Goal: Book appointment/travel/reservation

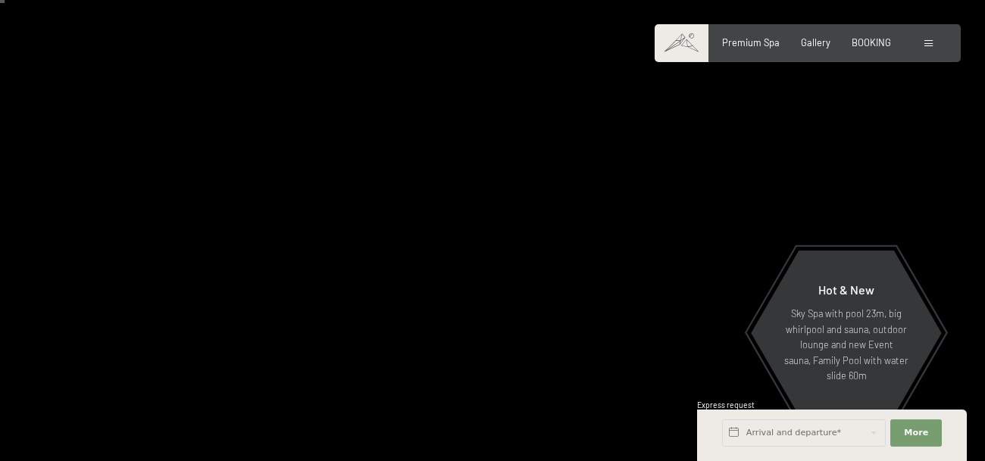
click at [928, 45] on span at bounding box center [928, 43] width 8 height 7
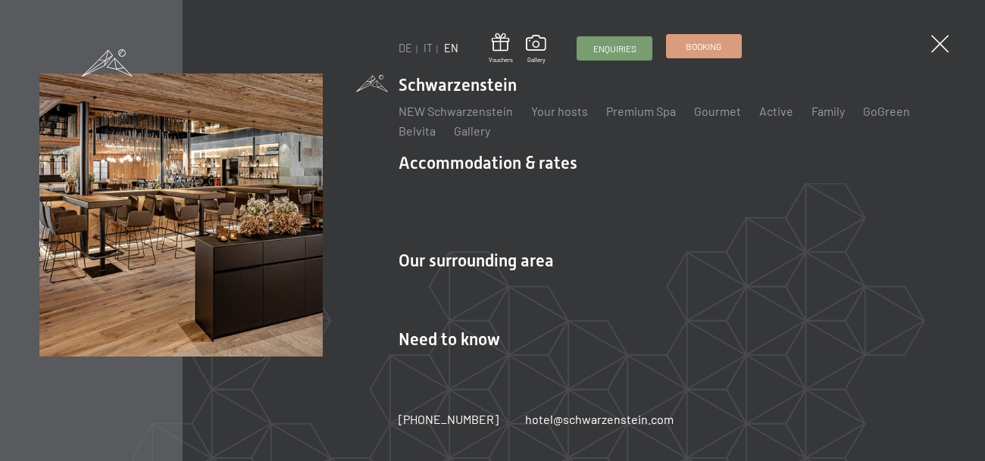
click at [718, 52] on span "Booking" at bounding box center [703, 46] width 36 height 13
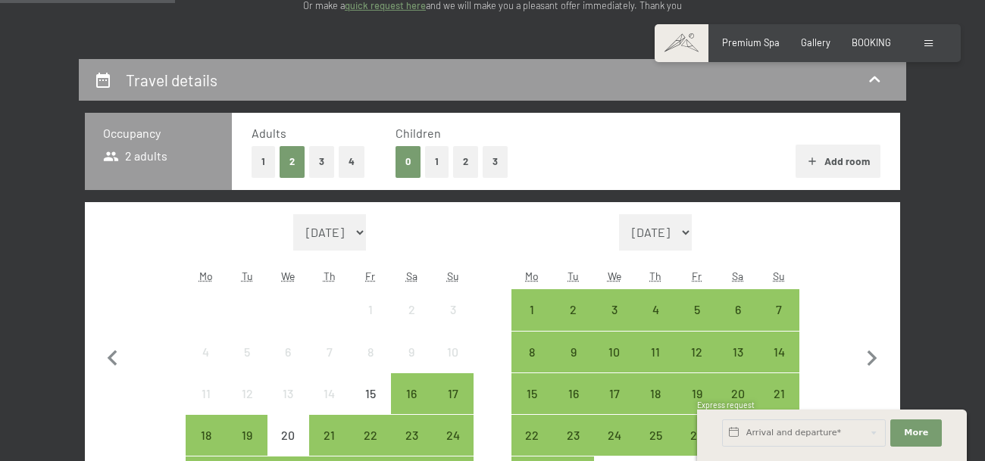
click at [353, 164] on button "4" at bounding box center [352, 161] width 26 height 31
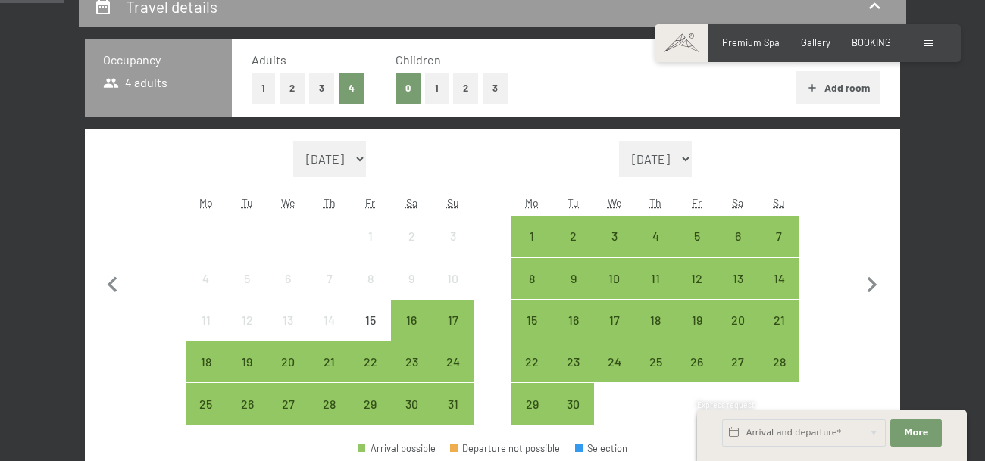
scroll to position [339, 0]
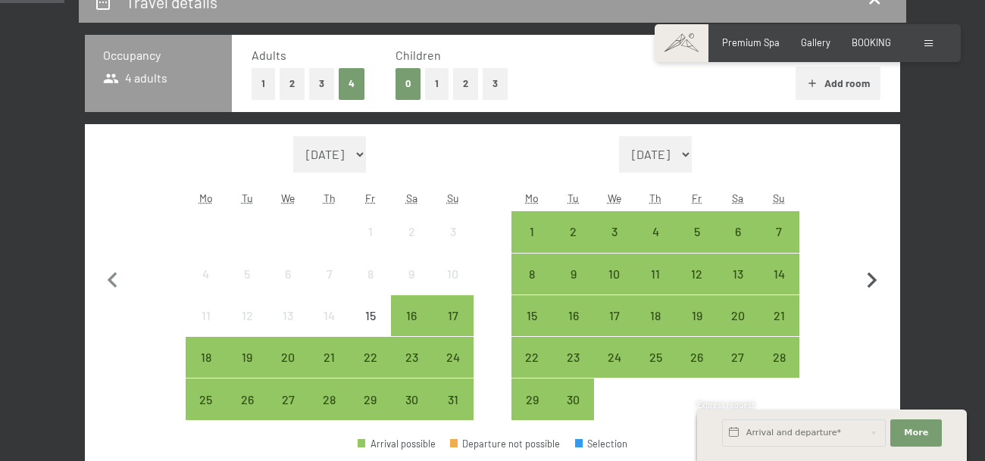
click at [878, 283] on icon "button" at bounding box center [872, 281] width 32 height 32
select select "2025-09-01"
select select "2025-10-01"
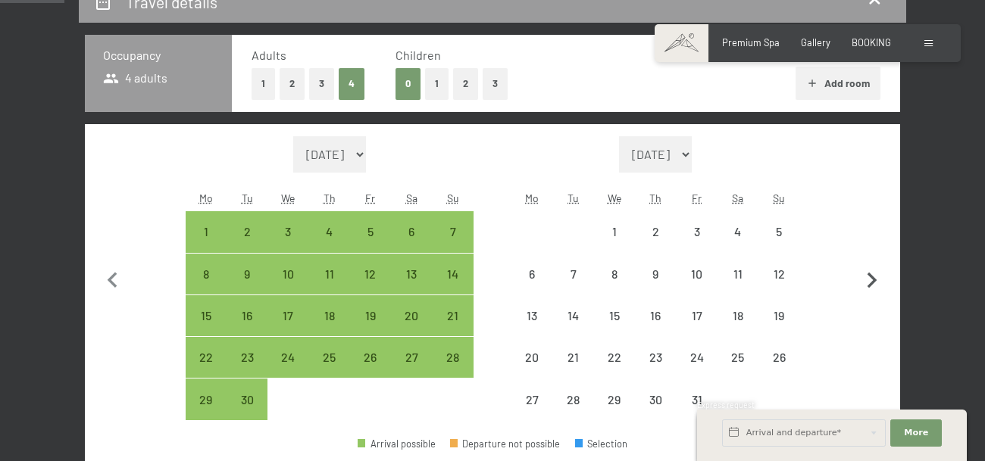
click at [878, 283] on icon "button" at bounding box center [872, 281] width 32 height 32
select select "2025-10-01"
select select "2025-11-01"
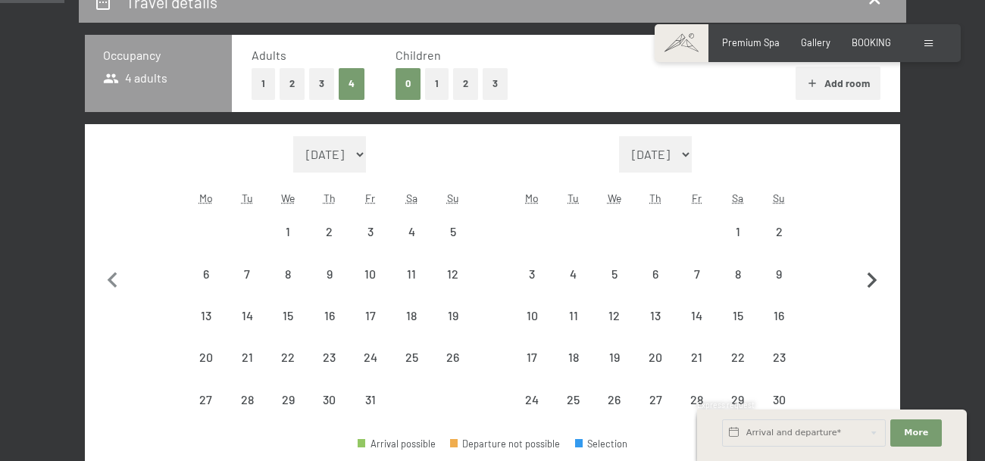
click at [878, 283] on icon "button" at bounding box center [872, 281] width 32 height 32
select select "2026-02-01"
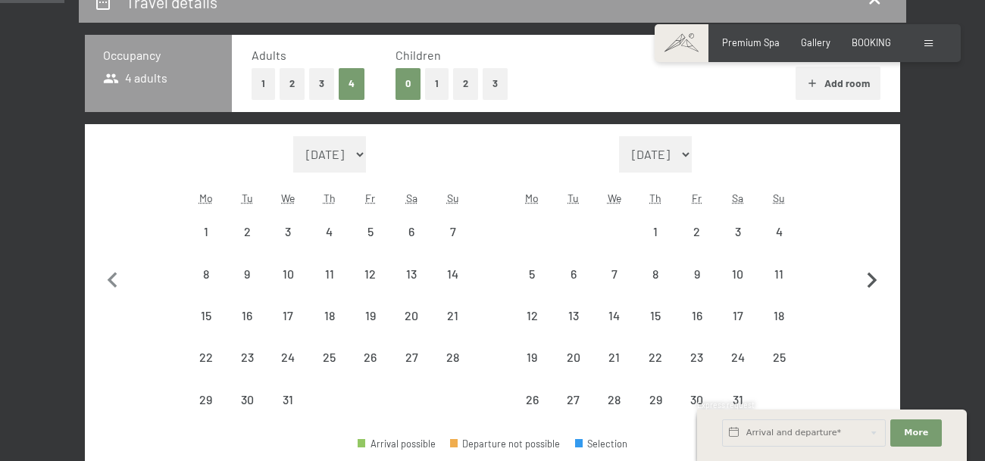
select select "2026-03-01"
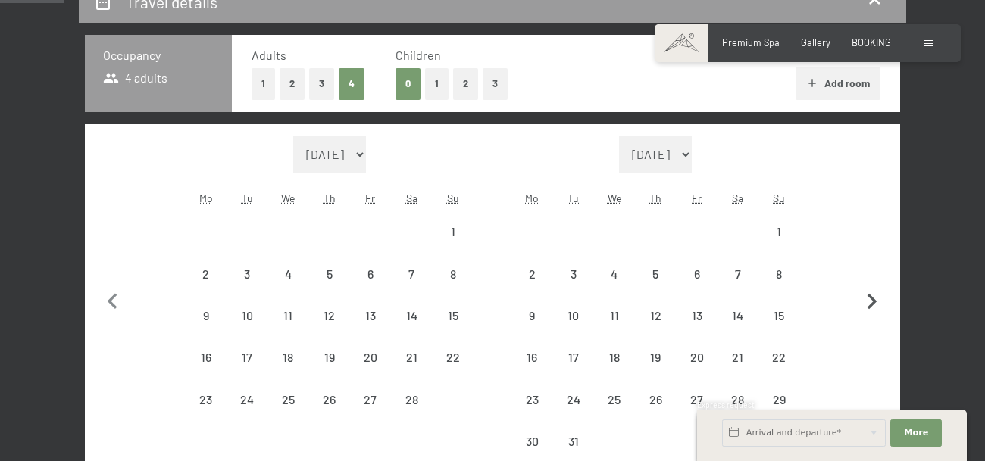
click at [878, 283] on button "button" at bounding box center [872, 299] width 32 height 326
click at [878, 283] on icon "button" at bounding box center [872, 281] width 32 height 32
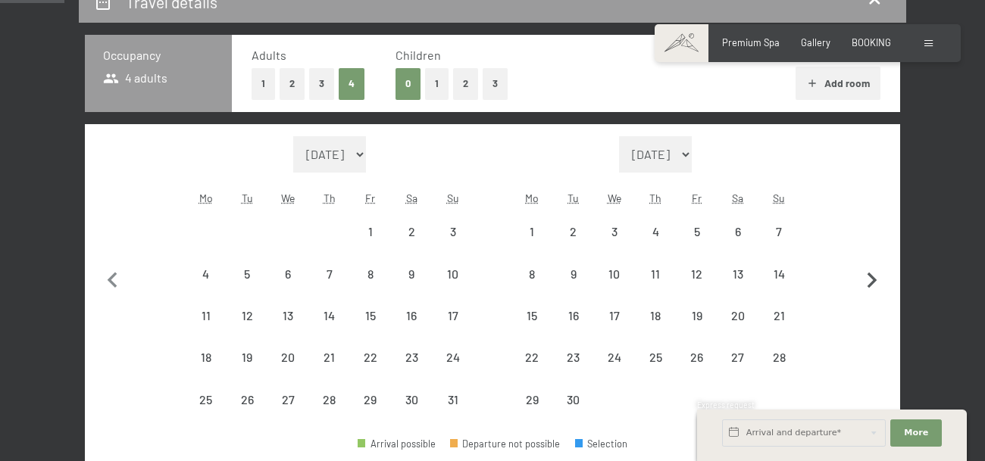
click at [878, 283] on icon "button" at bounding box center [872, 281] width 32 height 32
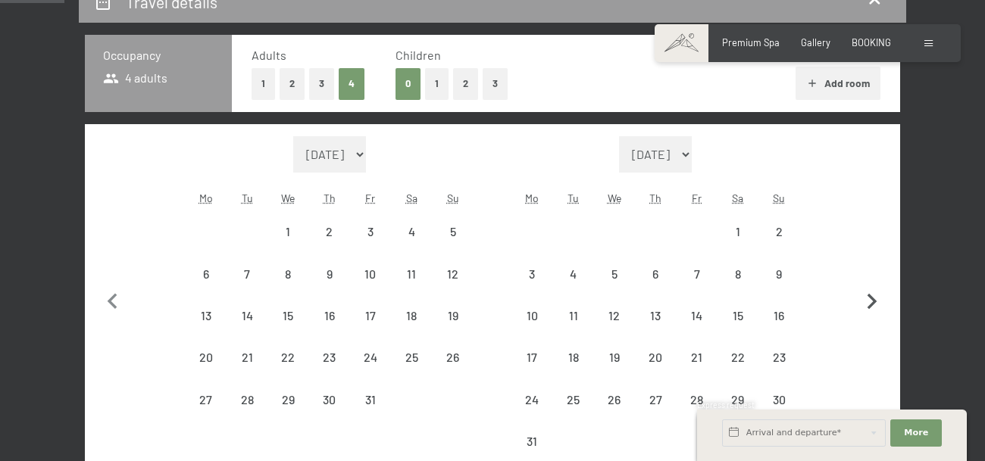
click at [878, 283] on button "button" at bounding box center [872, 299] width 32 height 326
select select "2026-08-01"
select select "2026-09-01"
select select "2026-08-01"
select select "2026-09-01"
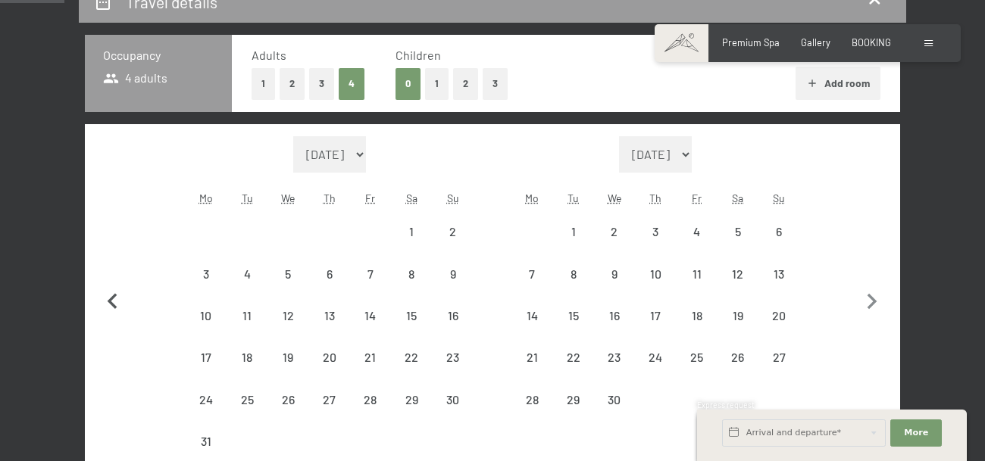
click at [112, 293] on icon "button" at bounding box center [113, 302] width 32 height 32
select select "2026-07-01"
select select "2026-08-01"
click at [287, 322] on div "15" at bounding box center [288, 329] width 38 height 38
select select "2026-07-01"
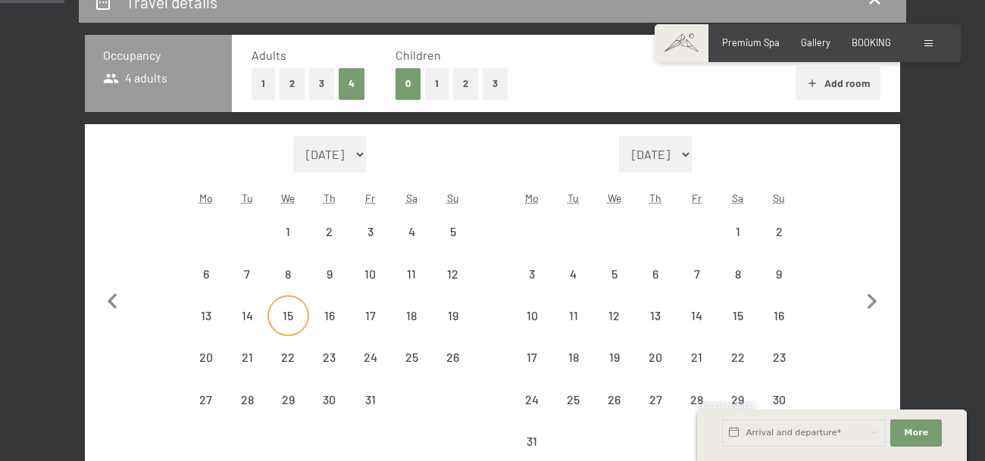
select select "2026-08-01"
click at [465, 326] on div "19" at bounding box center [452, 329] width 38 height 38
select select "2026-07-01"
select select "2026-08-01"
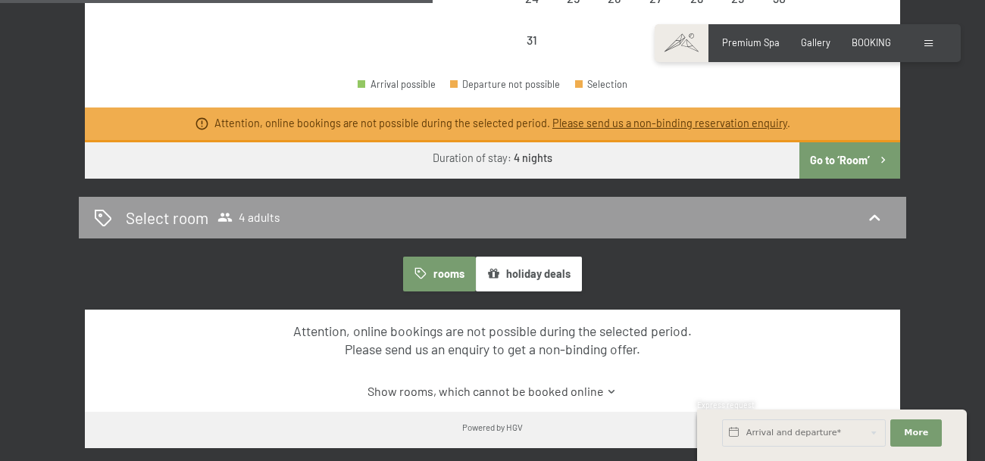
click at [834, 158] on button "Go to ‘Room’" at bounding box center [849, 160] width 101 height 36
select select "2026-07-01"
select select "2026-08-01"
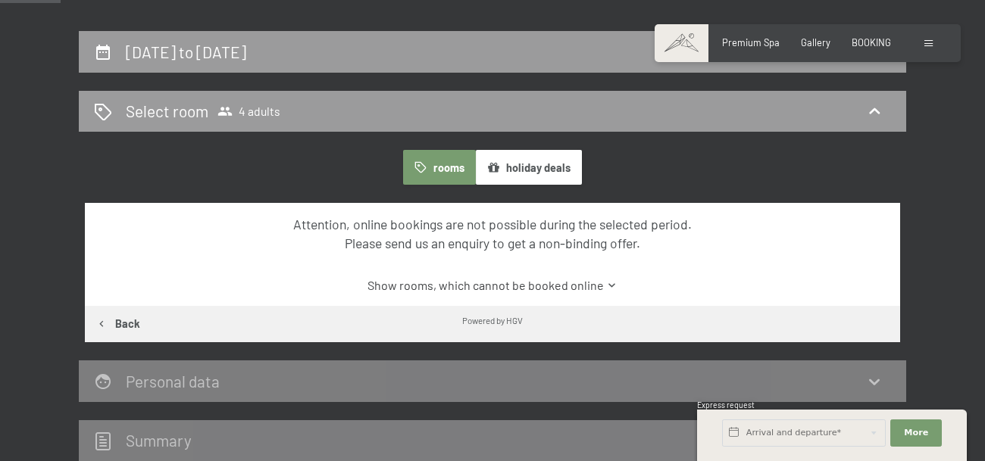
scroll to position [0, 0]
